Goal: Task Accomplishment & Management: Manage account settings

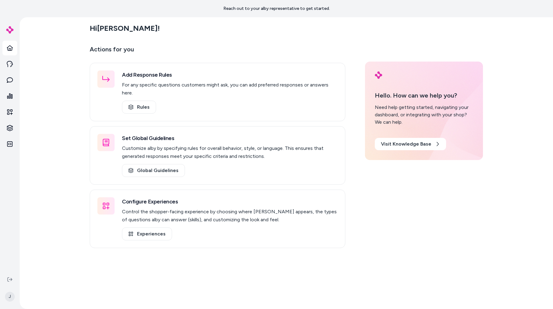
click at [81, 132] on div "Hi [PERSON_NAME] ! Actions for you Add Response Rules For any specific question…" at bounding box center [286, 162] width 533 height 291
click at [15, 79] on link "Inbox" at bounding box center [9, 80] width 15 height 15
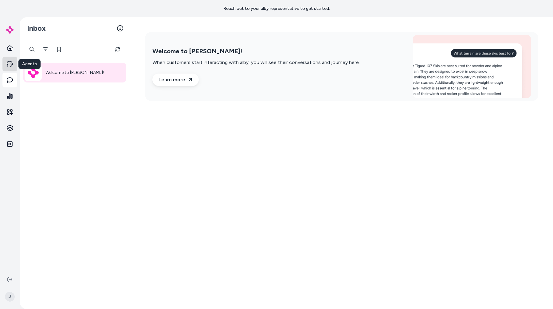
click at [15, 66] on link "Agents" at bounding box center [9, 64] width 15 height 15
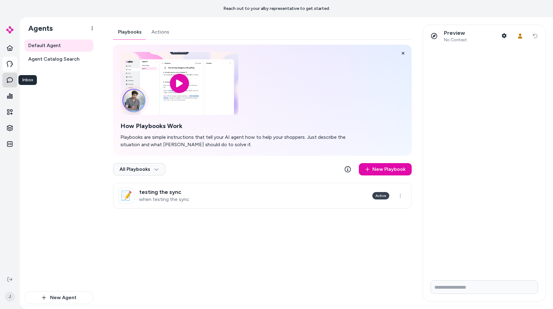
click at [10, 79] on icon at bounding box center [10, 80] width 6 height 6
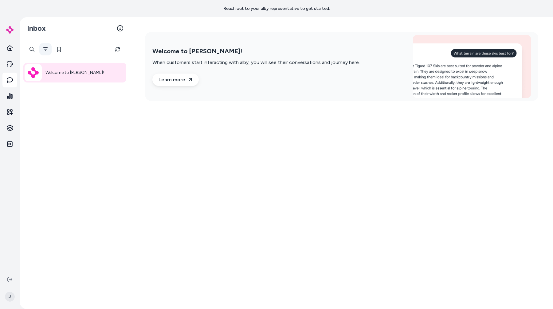
click at [49, 49] on button "Filter" at bounding box center [45, 49] width 12 height 12
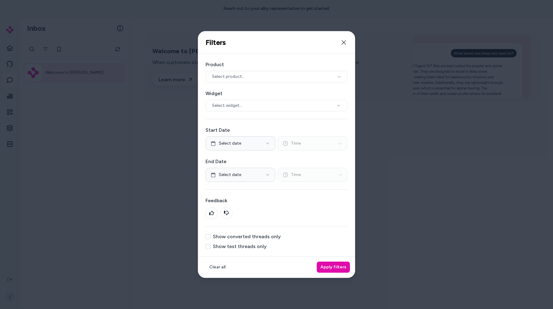
click at [259, 247] on label "Show test threads only" at bounding box center [240, 246] width 54 height 5
click at [211, 247] on button "Show test threads only" at bounding box center [208, 246] width 5 height 5
click at [241, 244] on label "Show test threads only" at bounding box center [240, 246] width 54 height 5
click at [211, 244] on button "Show test threads only" at bounding box center [208, 246] width 5 height 5
click at [148, 176] on div at bounding box center [276, 154] width 553 height 309
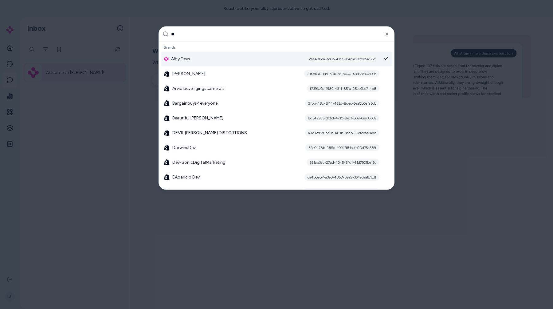
type input "***"
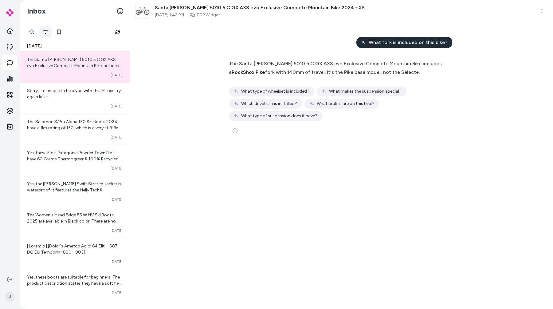
click at [48, 31] on button "Filter" at bounding box center [45, 32] width 12 height 12
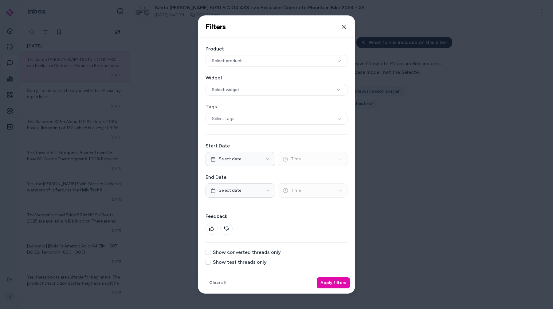
click at [173, 195] on div at bounding box center [276, 154] width 553 height 309
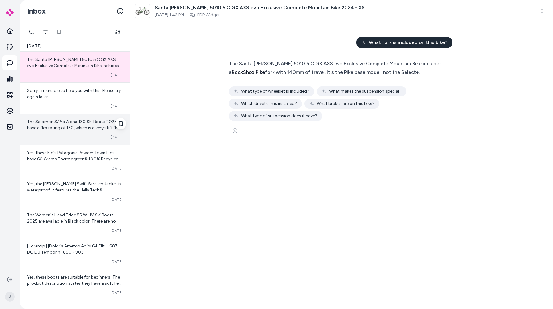
click at [79, 133] on div "The Salomon S/Pro Alpha 130 Ski Boots 2024 have a flex rating of 130, which is …" at bounding box center [75, 129] width 110 height 31
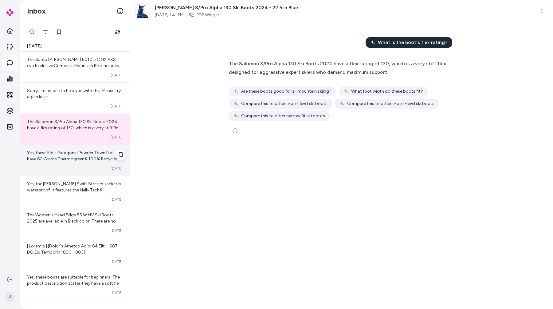
click at [56, 169] on div "Converted Oct 07" at bounding box center [75, 168] width 96 height 5
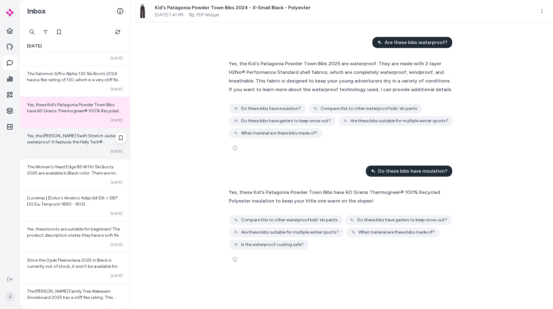
scroll to position [60, 0]
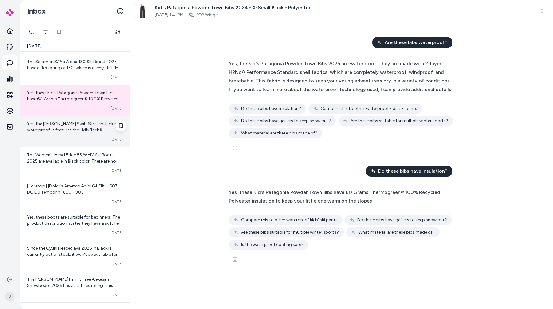
click at [65, 187] on span at bounding box center [74, 305] width 95 height 245
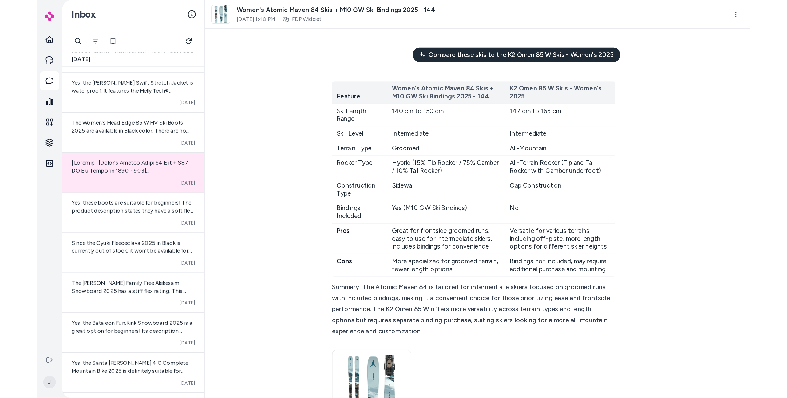
scroll to position [142, 0]
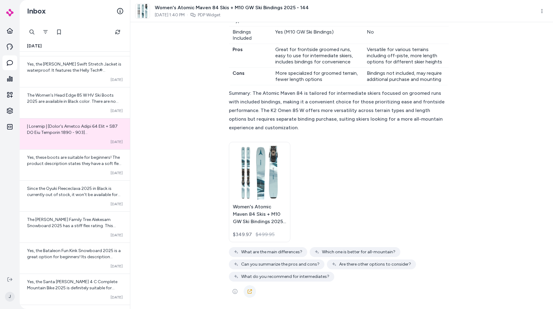
click at [247, 291] on icon at bounding box center [249, 291] width 5 height 5
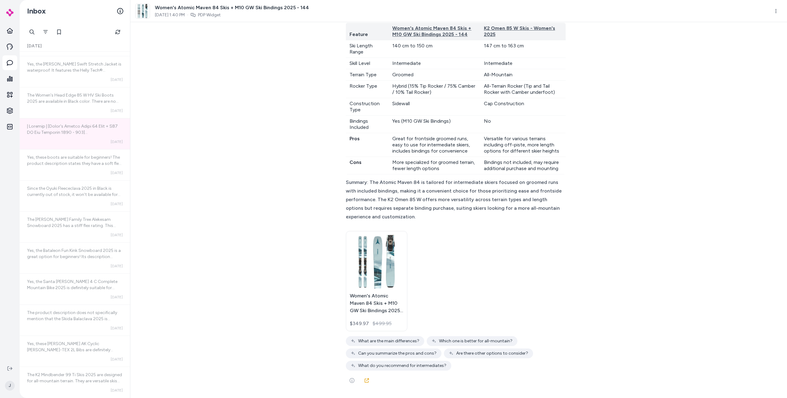
scroll to position [53, 0]
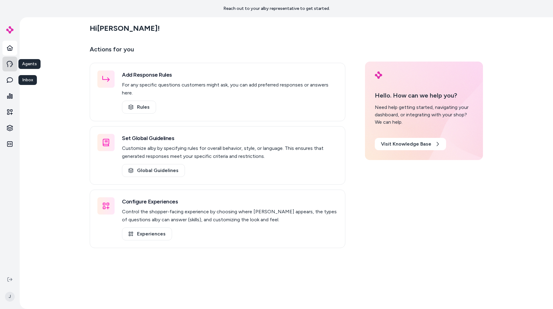
click at [10, 67] on link "Agents" at bounding box center [9, 64] width 15 height 15
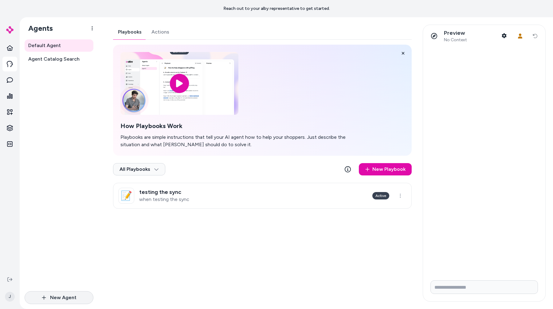
click at [71, 293] on button "New Agent" at bounding box center [59, 297] width 69 height 13
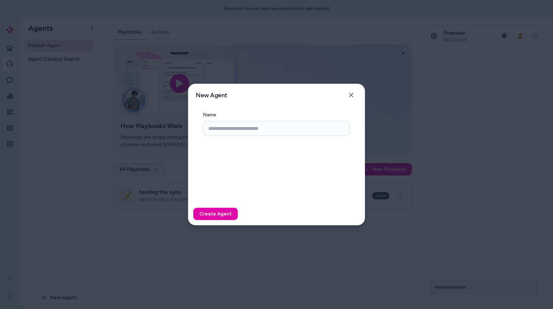
click at [31, 85] on div at bounding box center [276, 154] width 553 height 309
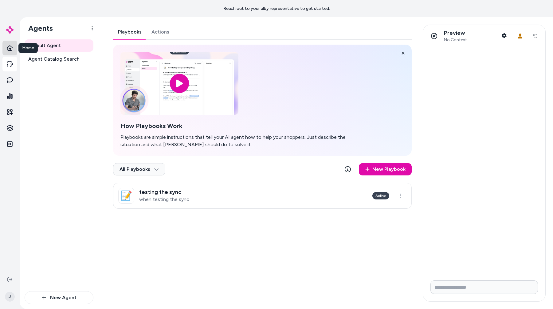
click at [12, 44] on link "Home" at bounding box center [9, 48] width 15 height 15
click at [12, 45] on icon at bounding box center [10, 48] width 6 height 6
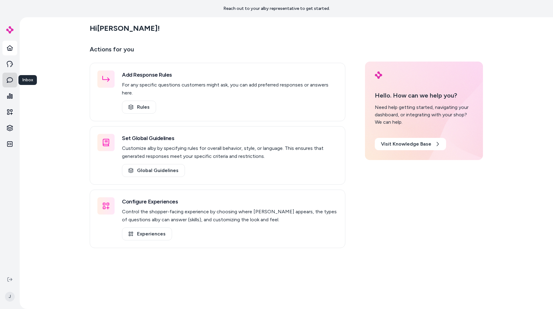
click at [11, 83] on icon at bounding box center [10, 80] width 6 height 6
